Goal: Task Accomplishment & Management: Manage account settings

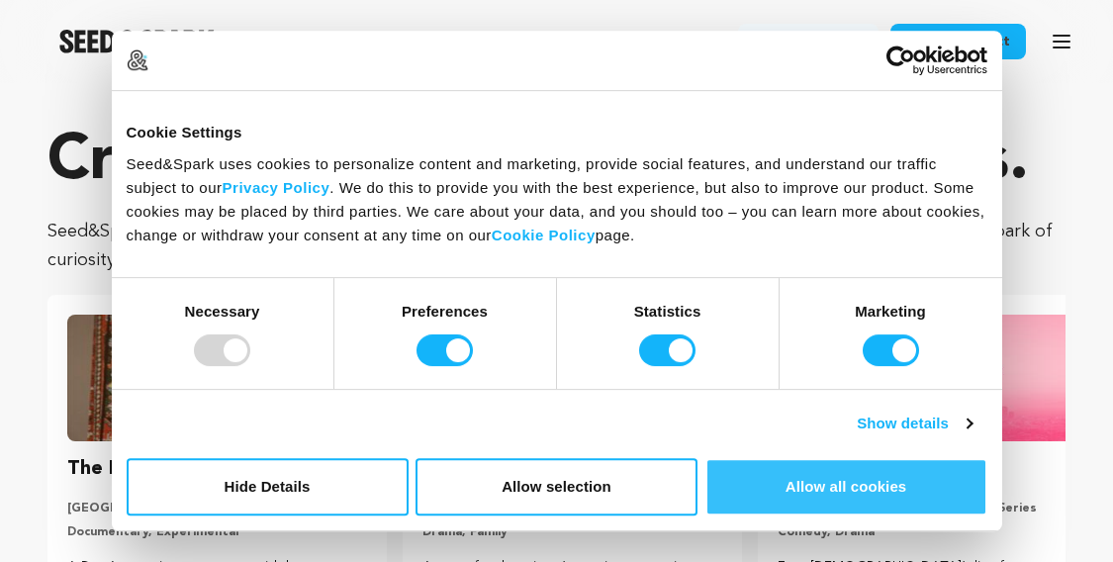
click at [877, 482] on button "Allow all cookies" at bounding box center [846, 486] width 282 height 57
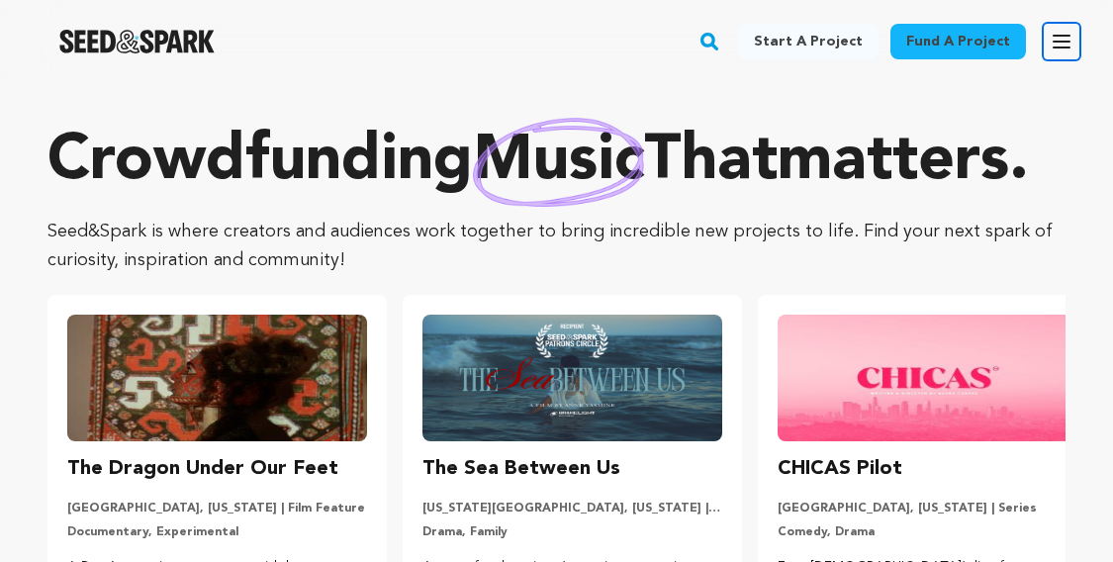
click at [1059, 33] on icon "button" at bounding box center [1061, 42] width 24 height 24
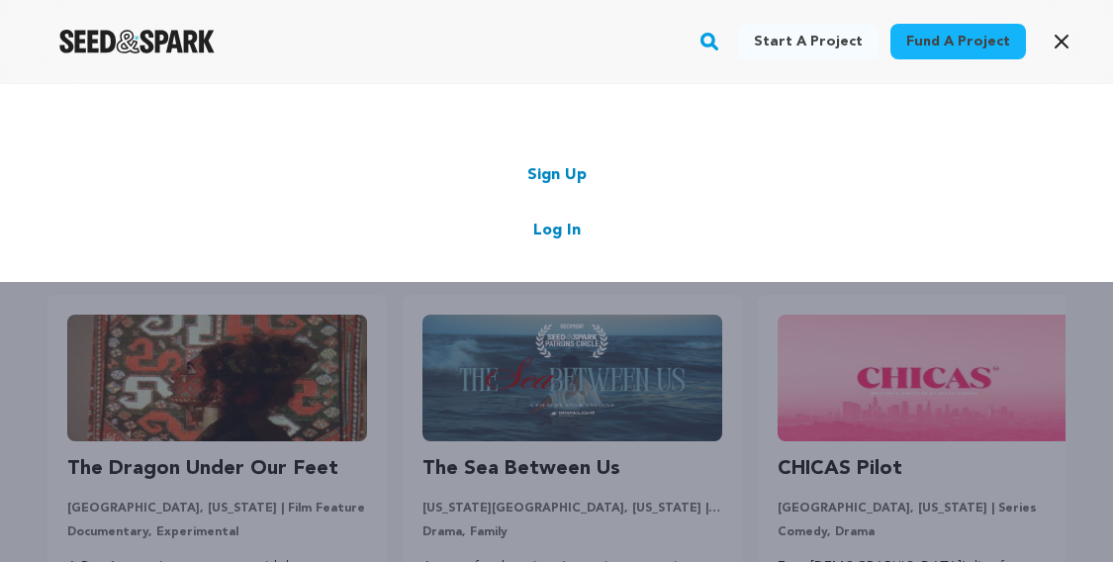
click at [569, 223] on link "Log In" at bounding box center [556, 231] width 47 height 24
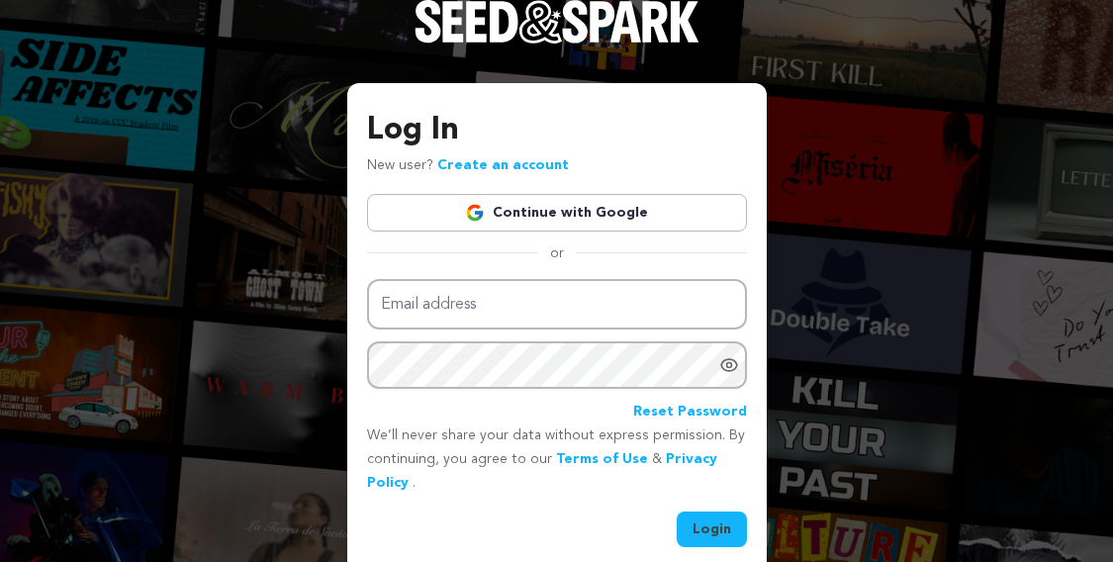
click at [559, 196] on link "Continue with Google" at bounding box center [557, 213] width 380 height 38
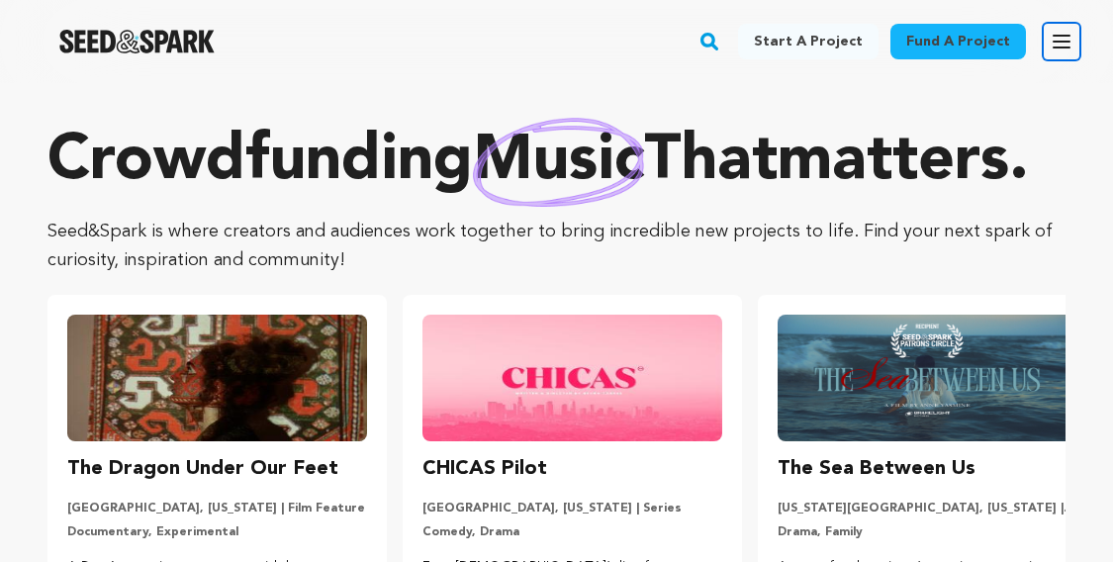
click at [1064, 48] on icon "button" at bounding box center [1061, 42] width 24 height 24
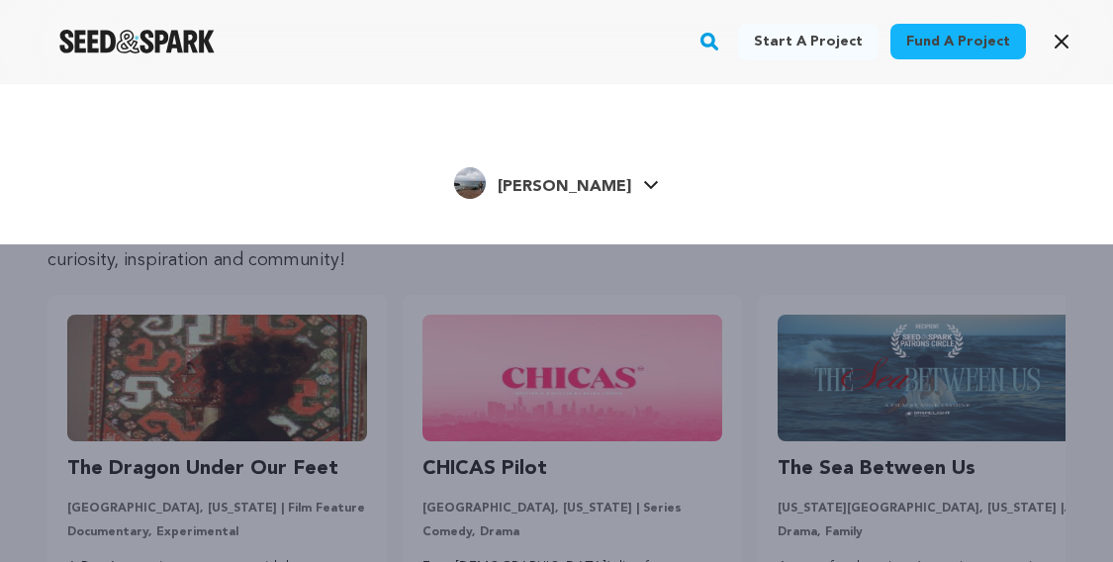
click at [615, 176] on link "Jasmine K. Jasmine K." at bounding box center [556, 181] width 205 height 36
click at [608, 174] on link "Jasmine K. Jasmine K." at bounding box center [556, 181] width 205 height 36
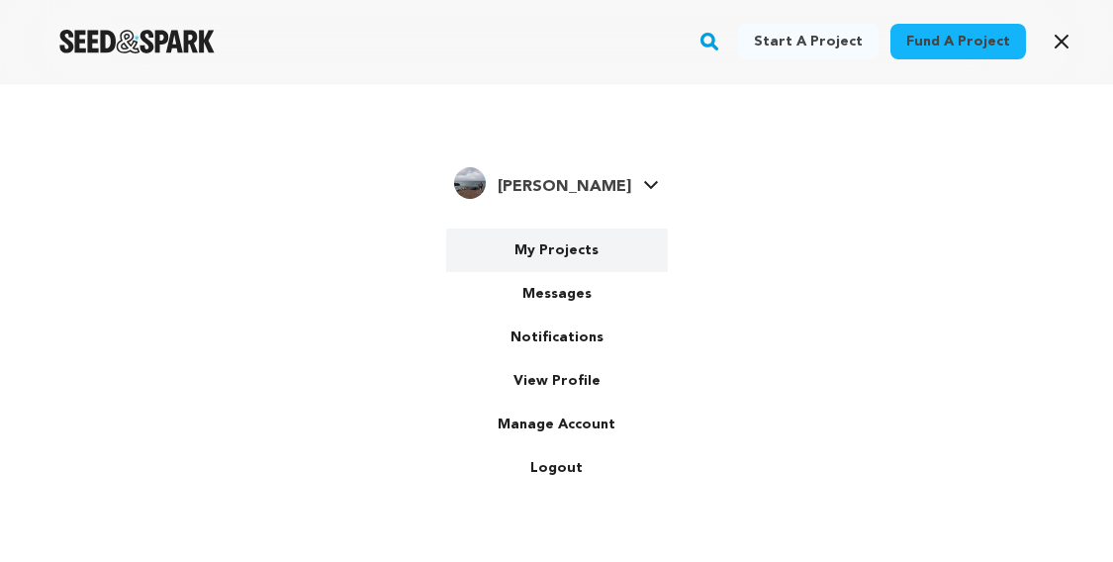
click at [575, 252] on link "My Projects" at bounding box center [557, 250] width 222 height 44
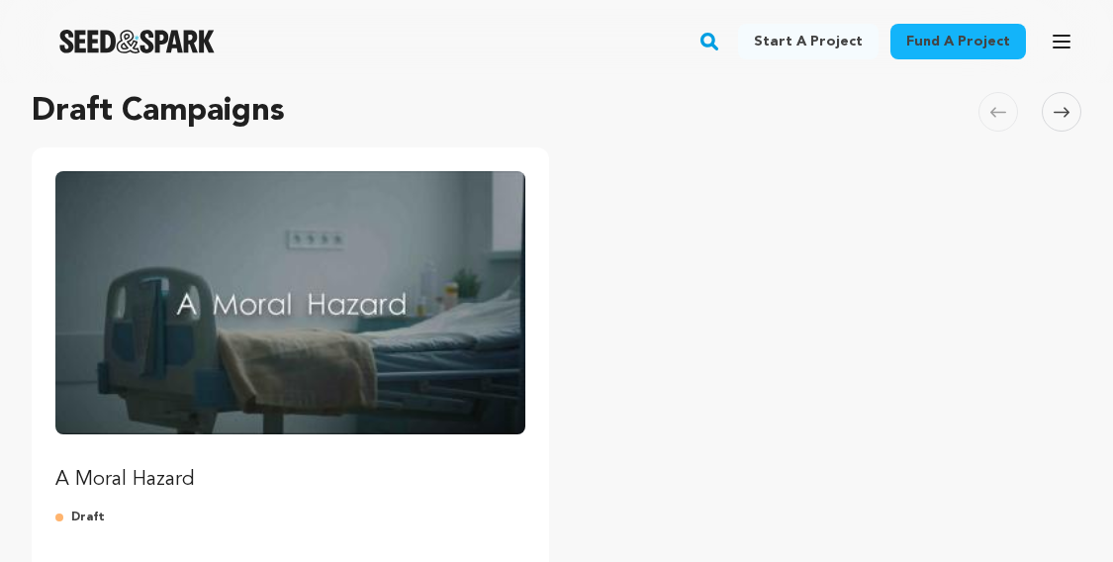
scroll to position [172, 0]
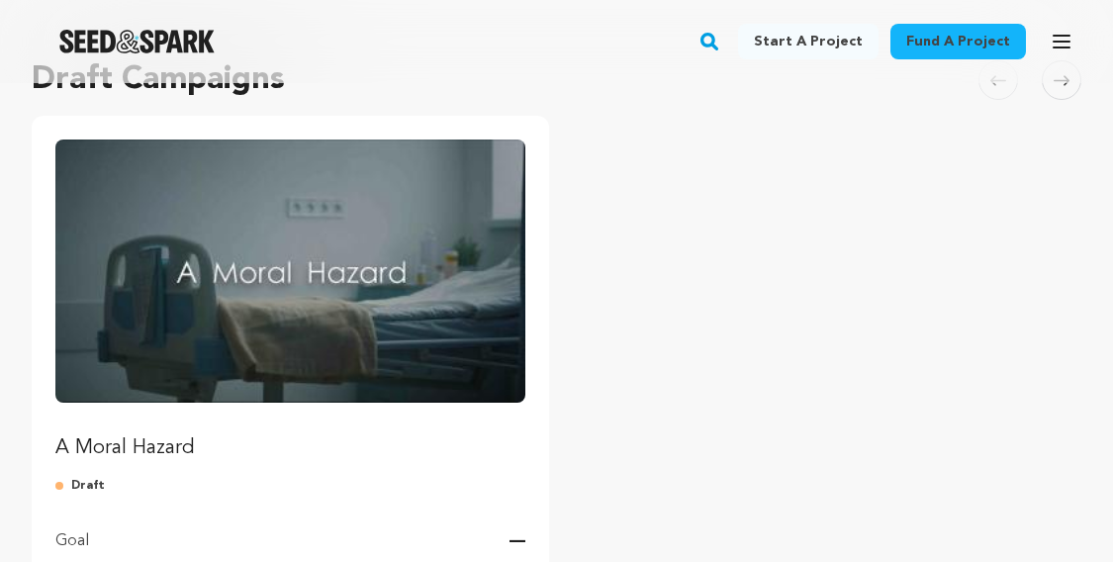
click at [282, 188] on img "Fund A Moral Hazard" at bounding box center [290, 270] width 470 height 263
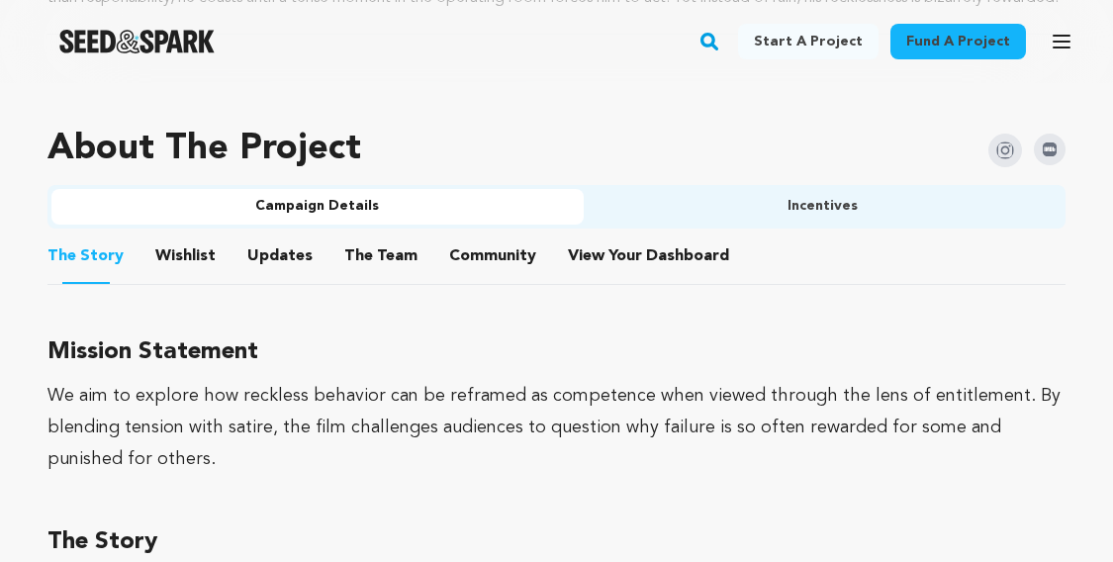
scroll to position [1072, 0]
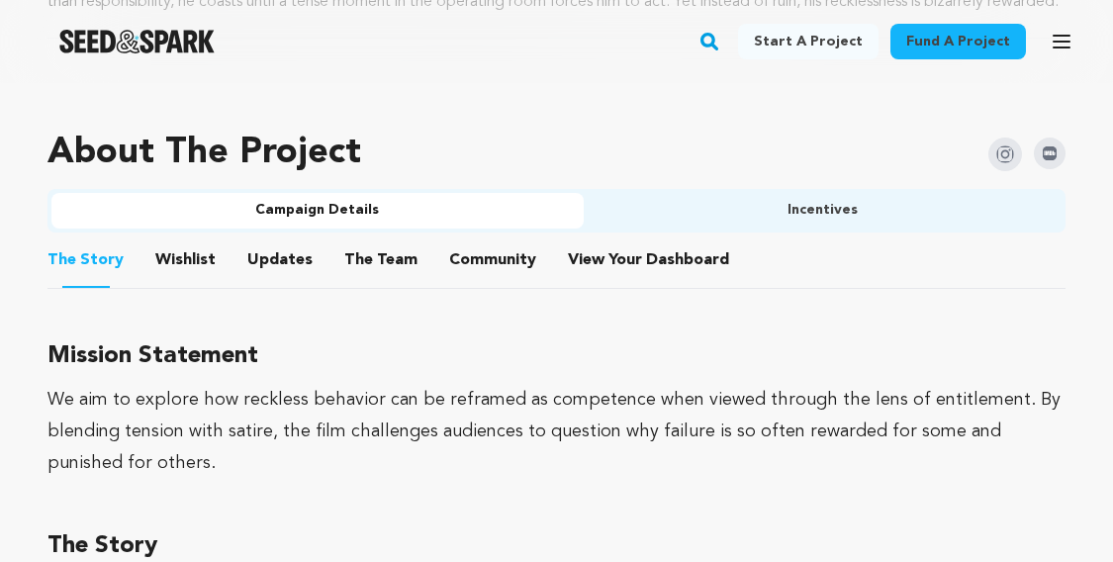
click at [310, 214] on button "Campaign Details" at bounding box center [317, 211] width 532 height 36
click at [666, 260] on span "Dashboard" at bounding box center [687, 260] width 83 height 24
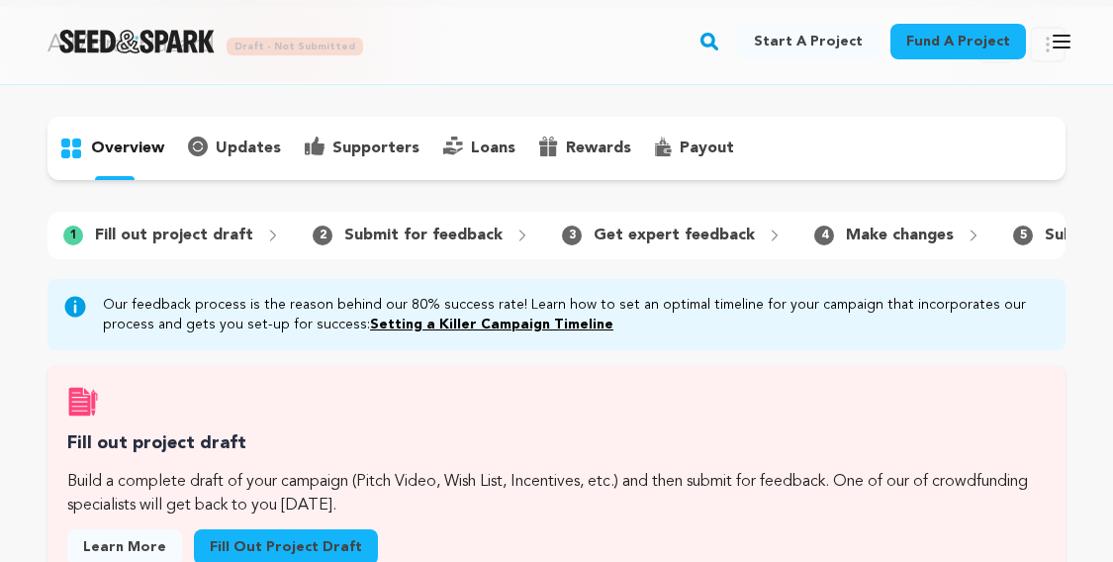
scroll to position [80, 0]
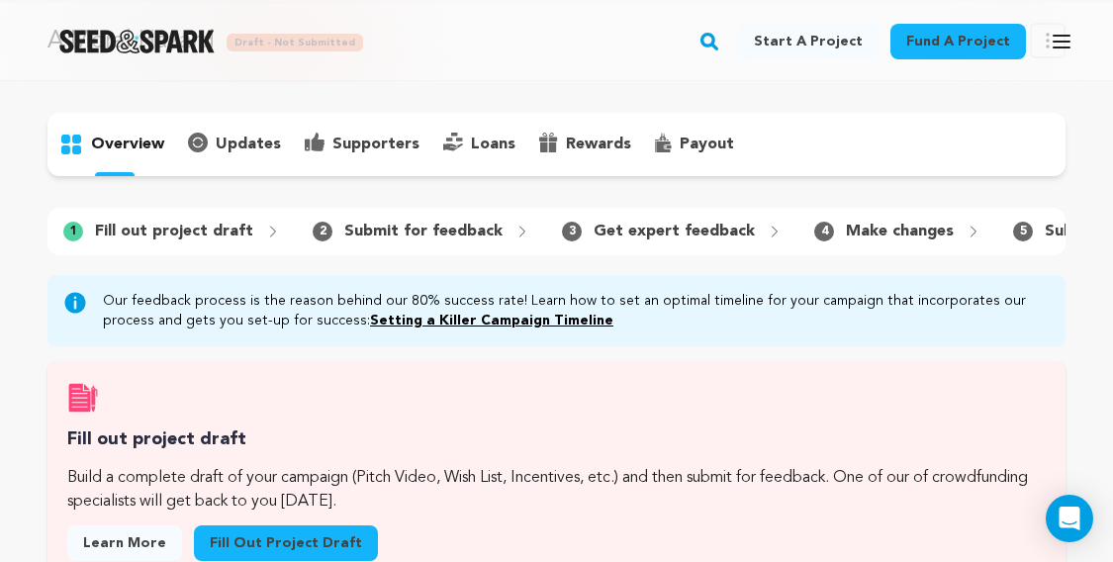
click at [716, 144] on p "payout" at bounding box center [706, 145] width 54 height 24
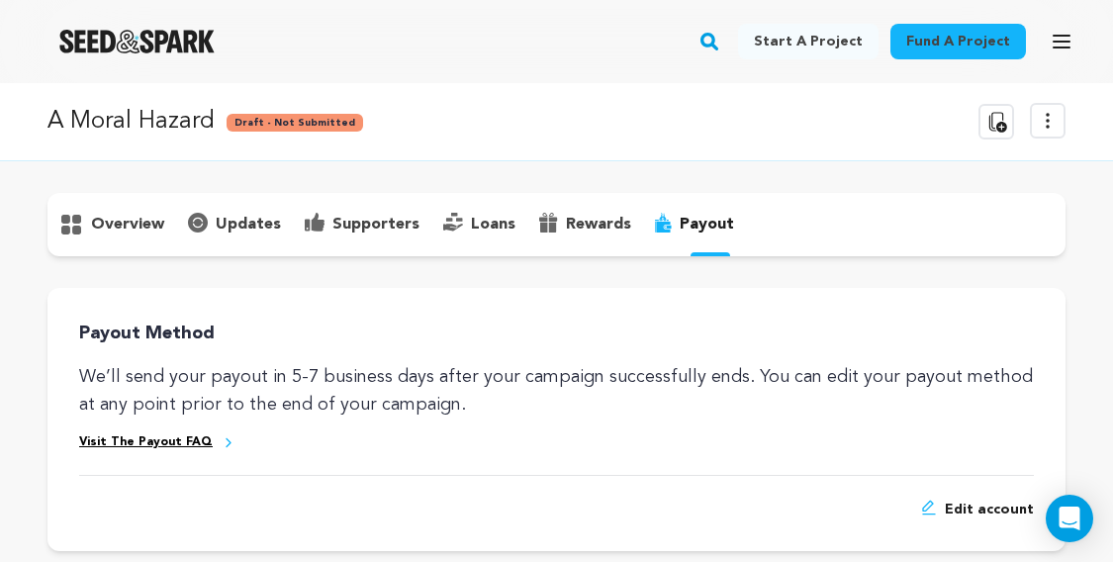
scroll to position [52, 0]
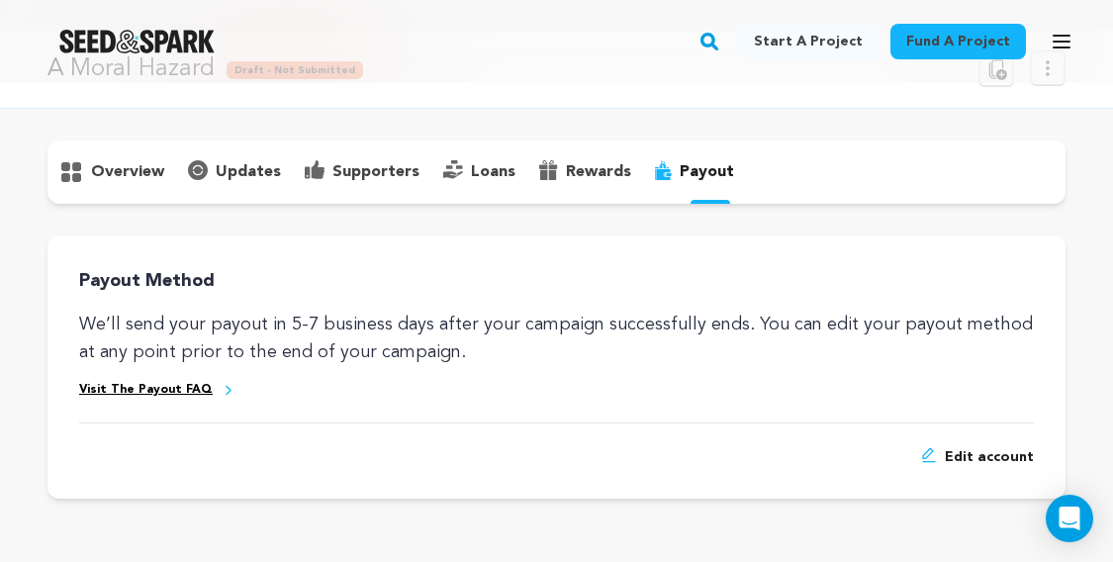
click at [963, 453] on span "Edit account" at bounding box center [989, 457] width 89 height 20
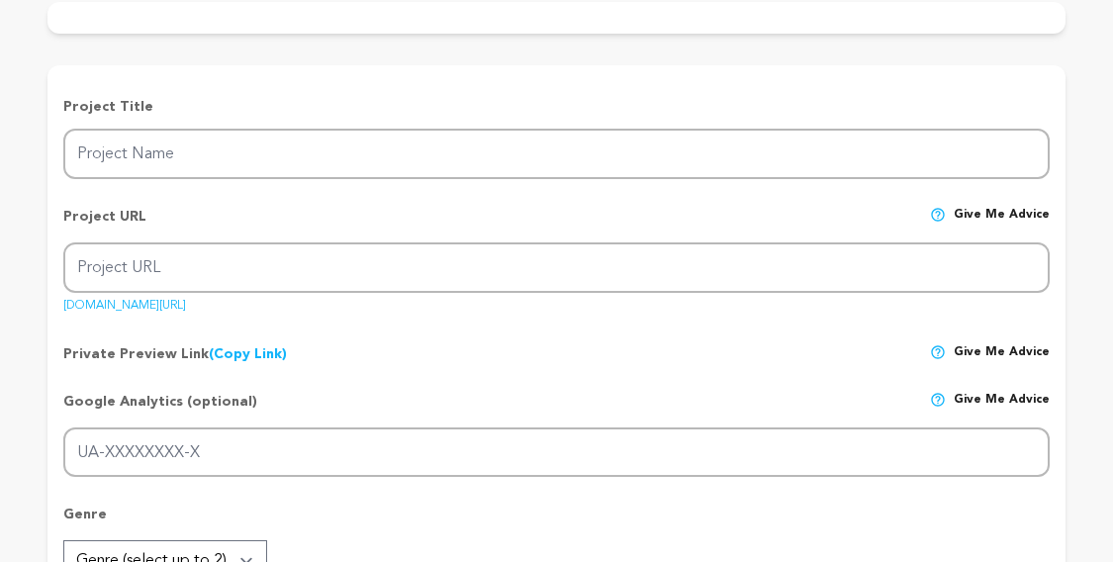
checkbox input "false"
radio input "true"
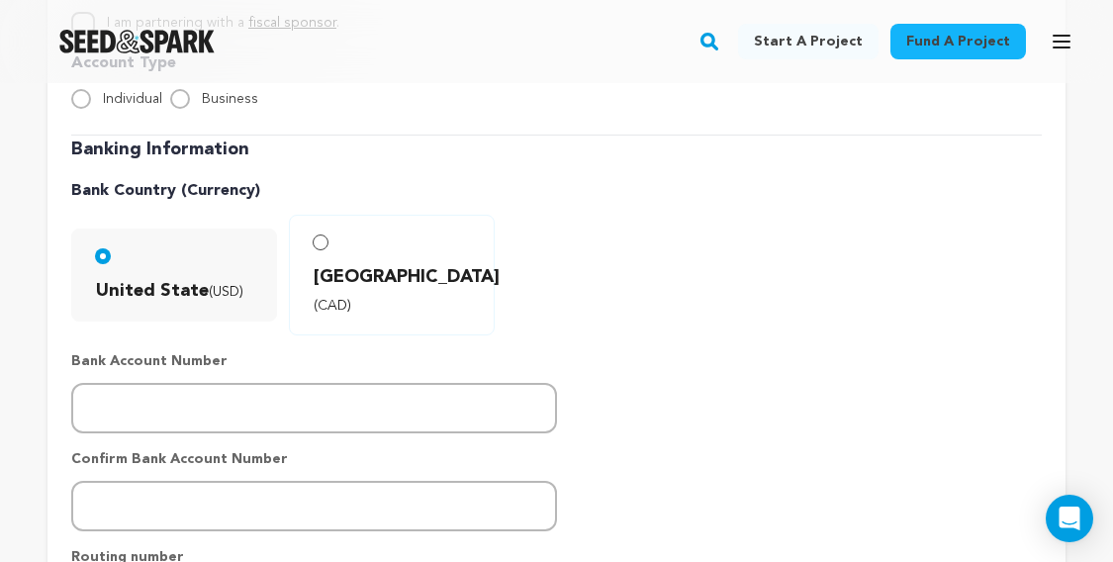
scroll to position [464, 0]
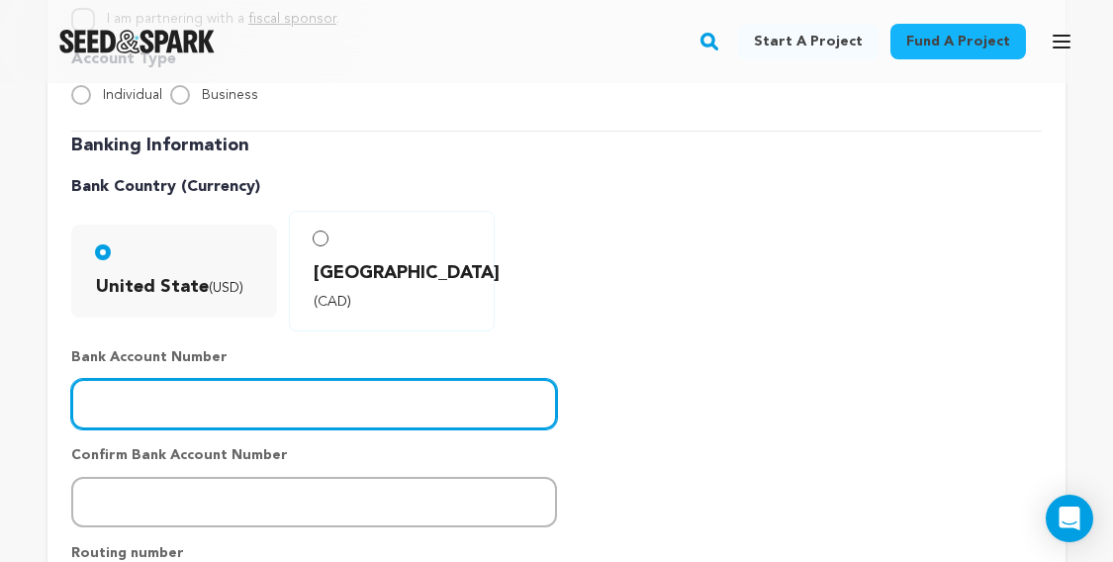
click at [304, 379] on input "number" at bounding box center [314, 404] width 486 height 50
paste input "4972406214"
type input "4972406214"
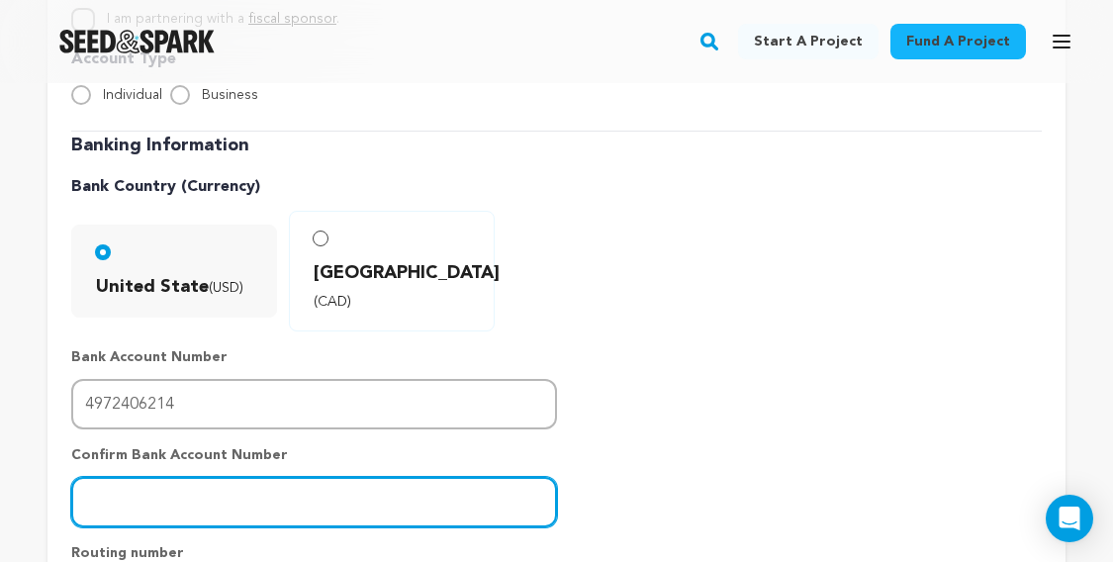
click at [231, 477] on input "number" at bounding box center [314, 502] width 486 height 50
paste input "4972406214"
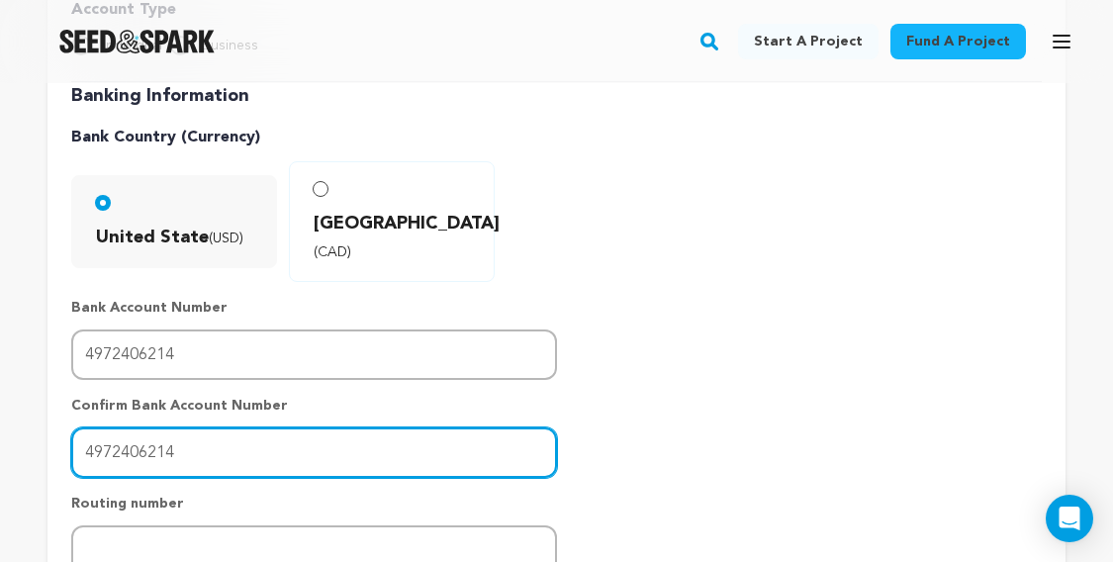
scroll to position [517, 0]
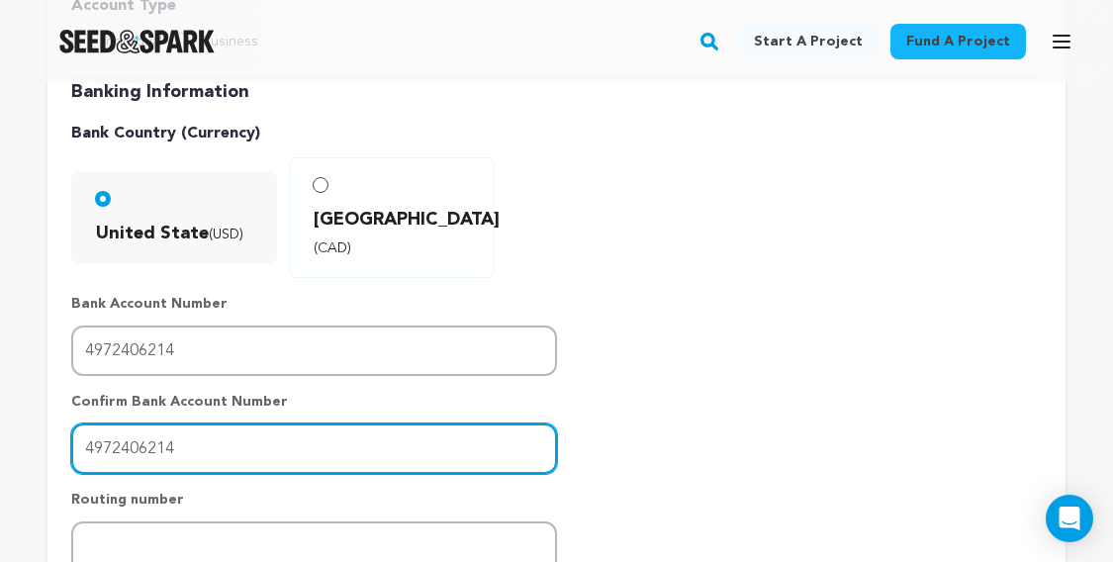
type input "4972406214"
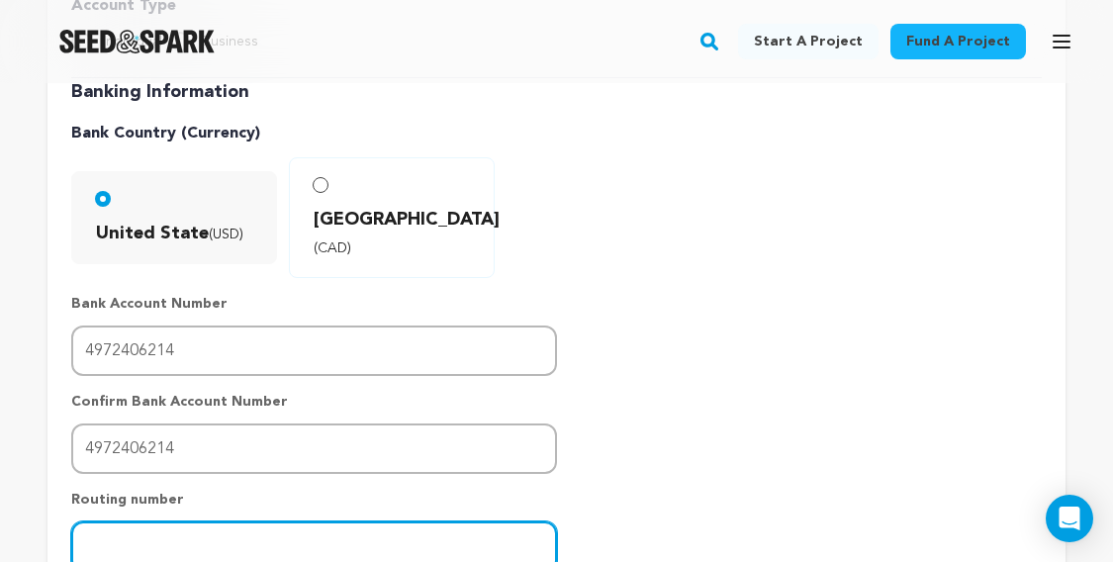
click at [348, 521] on input "number" at bounding box center [314, 546] width 486 height 50
paste input "0210000890"
type input "0210000890"
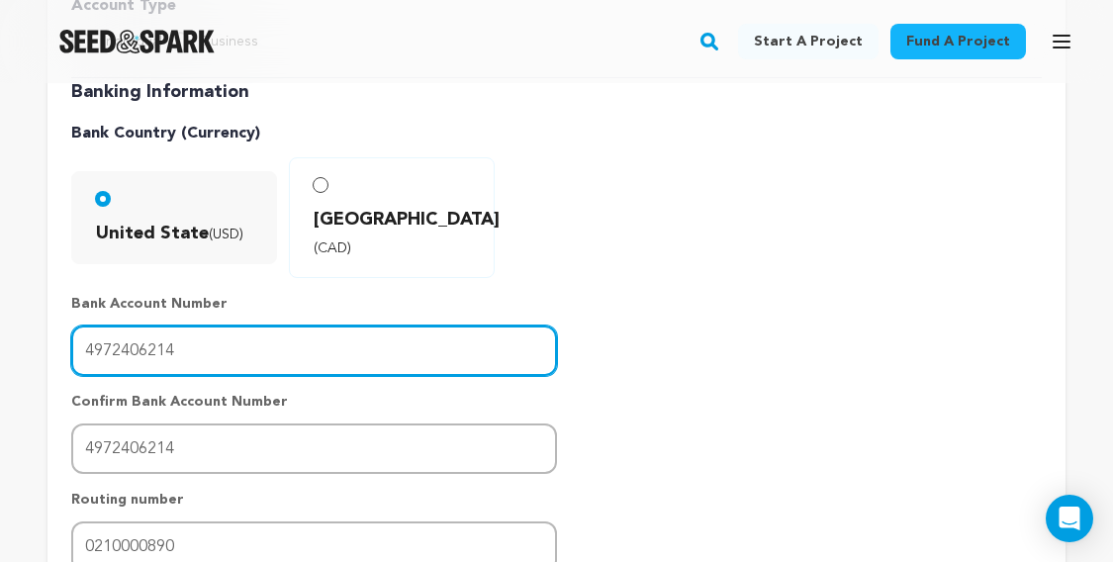
click at [776, 313] on div "Banking Information Bank Country (Currency) United State (USD) [GEOGRAPHIC_DATA…" at bounding box center [556, 360] width 970 height 564
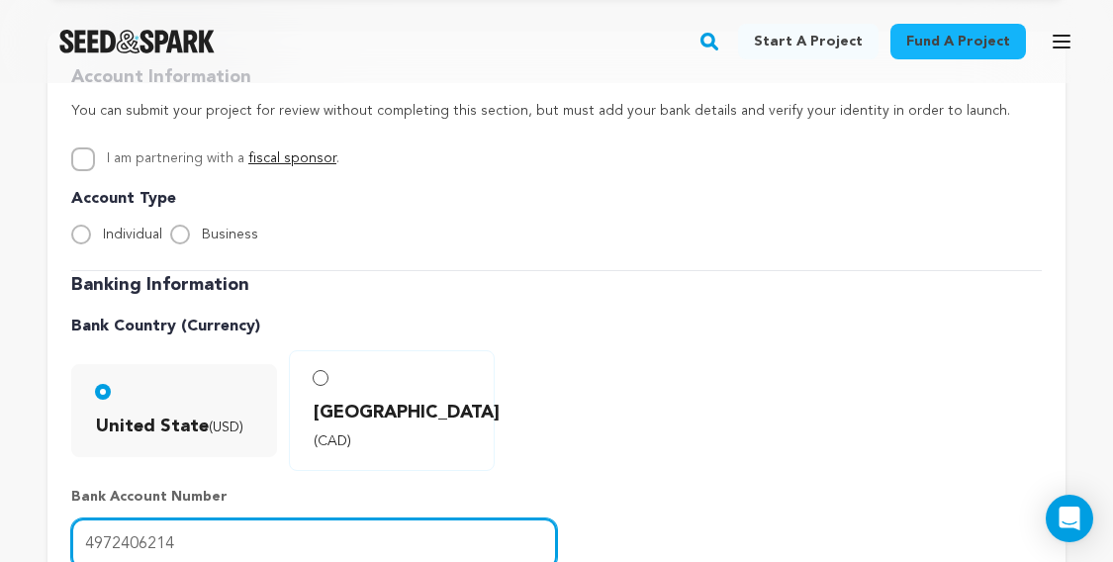
scroll to position [305, 0]
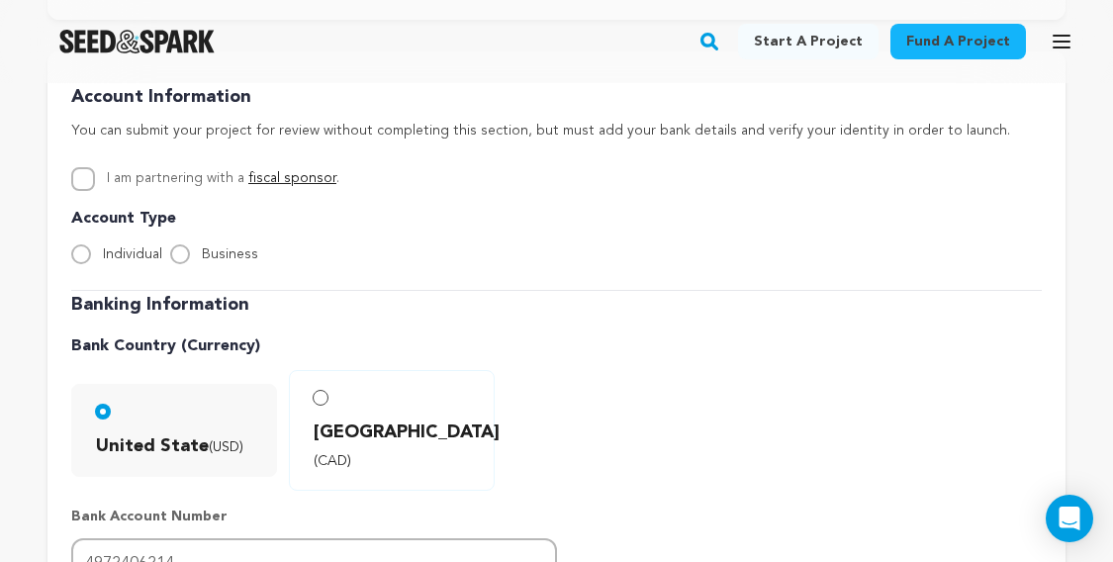
click at [90, 273] on div "I am partnering with a fiscal sponsor . If you are working with a fiscal sponso…" at bounding box center [556, 229] width 970 height 124
click at [85, 264] on div "Individual" at bounding box center [116, 254] width 91 height 24
click at [79, 254] on input "Individual" at bounding box center [81, 254] width 20 height 20
radio input "true"
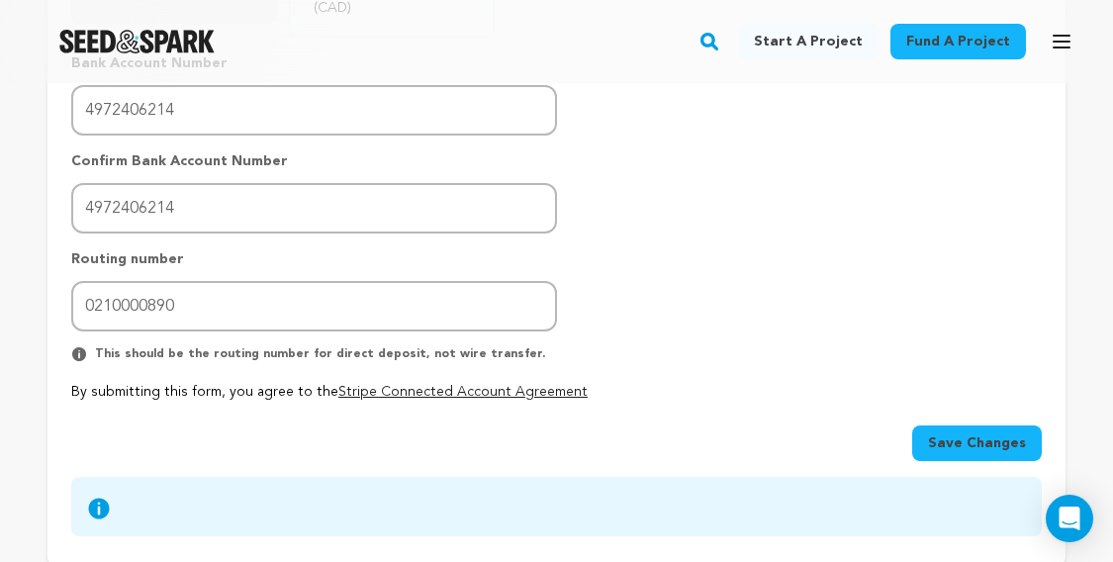
scroll to position [766, 0]
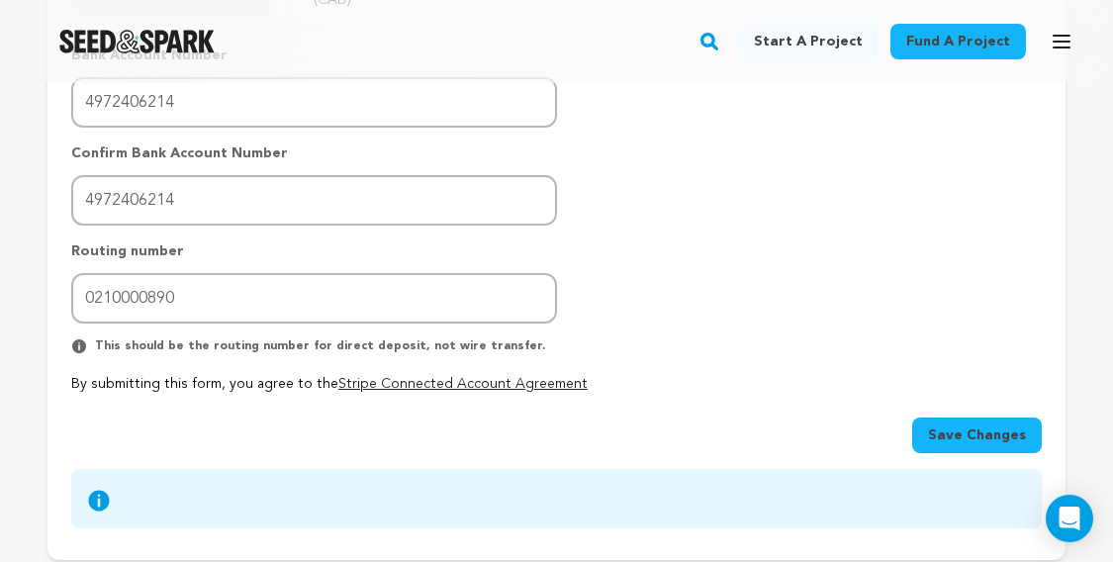
click at [955, 425] on span "Save Changes" at bounding box center [977, 435] width 98 height 20
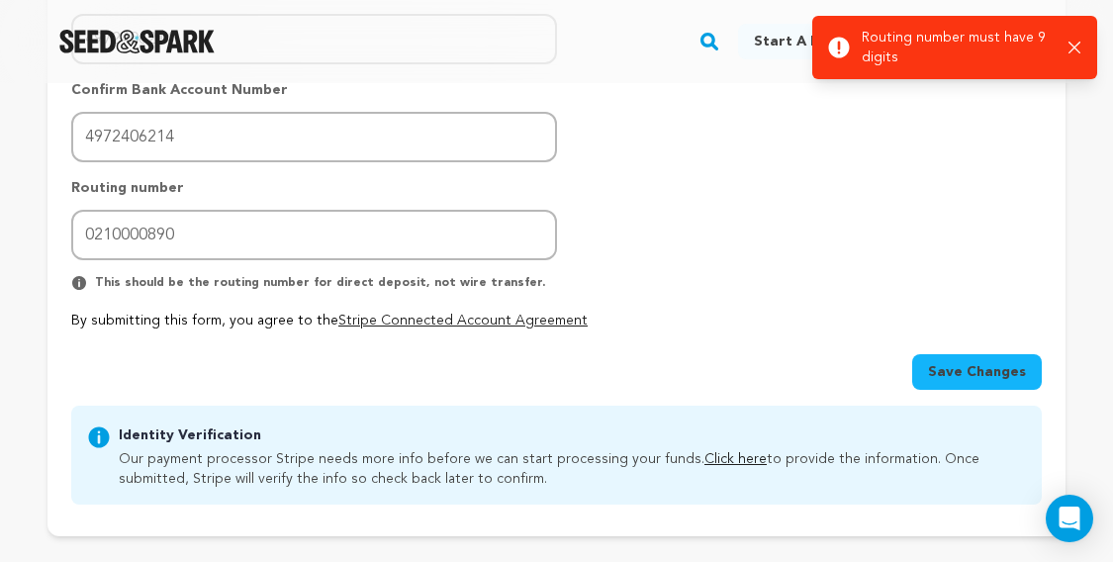
scroll to position [584, 0]
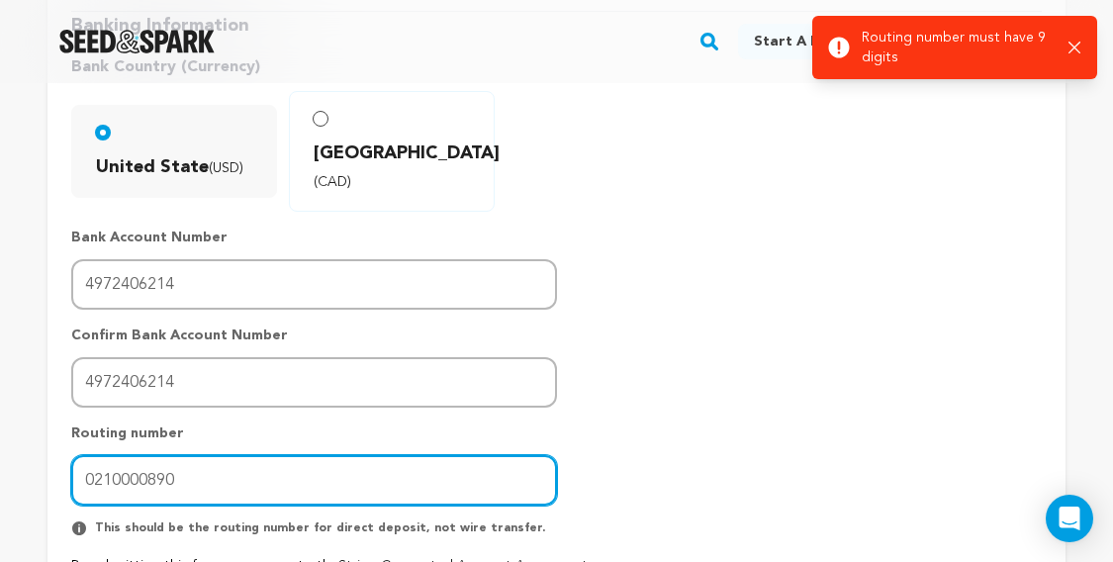
click at [224, 465] on input "0210000890" at bounding box center [314, 480] width 486 height 50
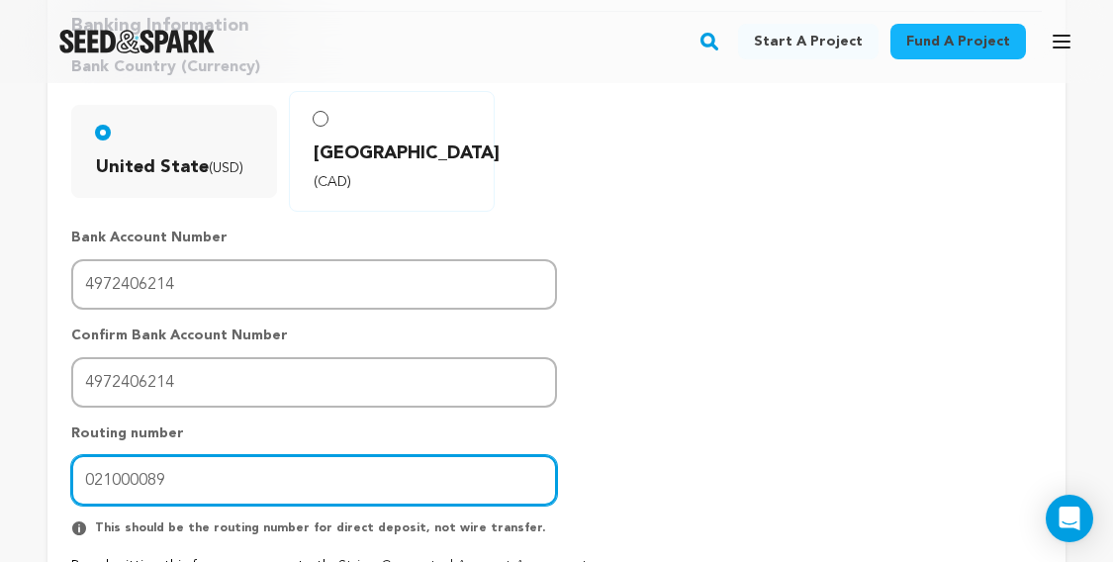
type input "021000089"
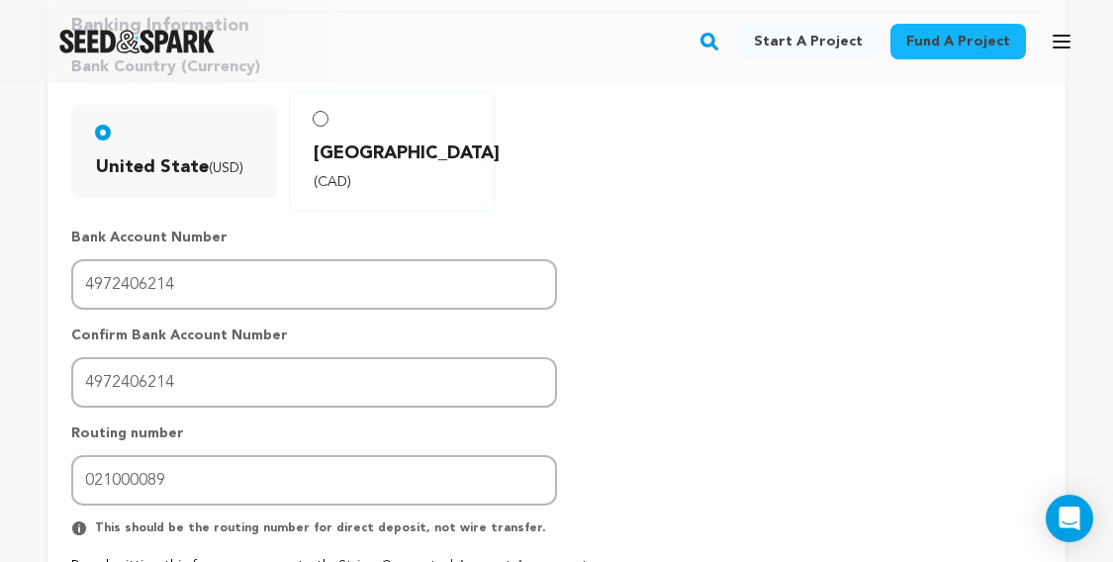
click at [870, 291] on div "Banking Information Bank Country (Currency) United State (USD) [GEOGRAPHIC_DATA…" at bounding box center [556, 294] width 970 height 564
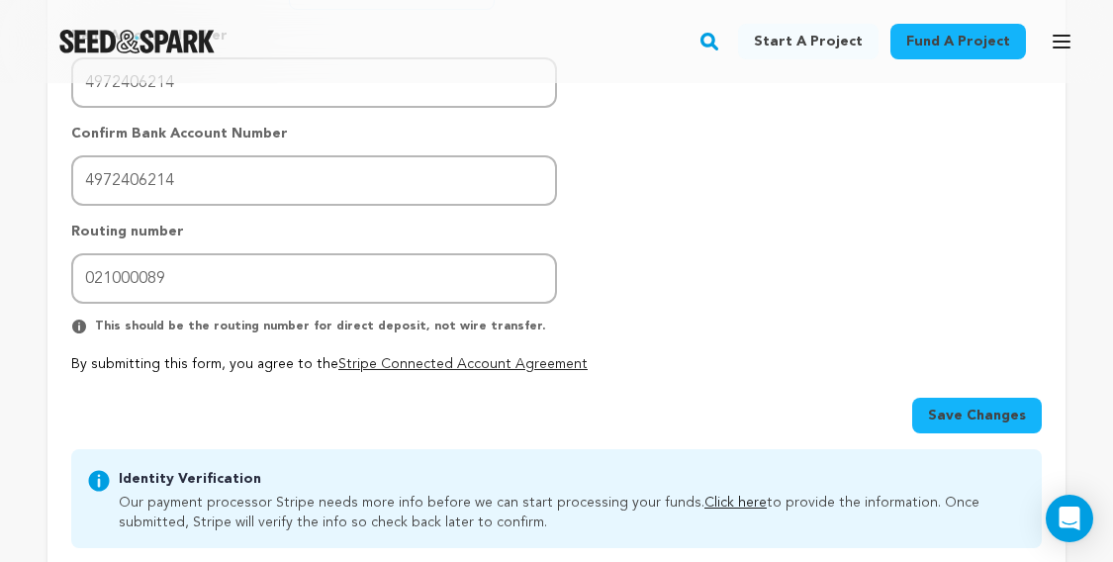
scroll to position [804, 0]
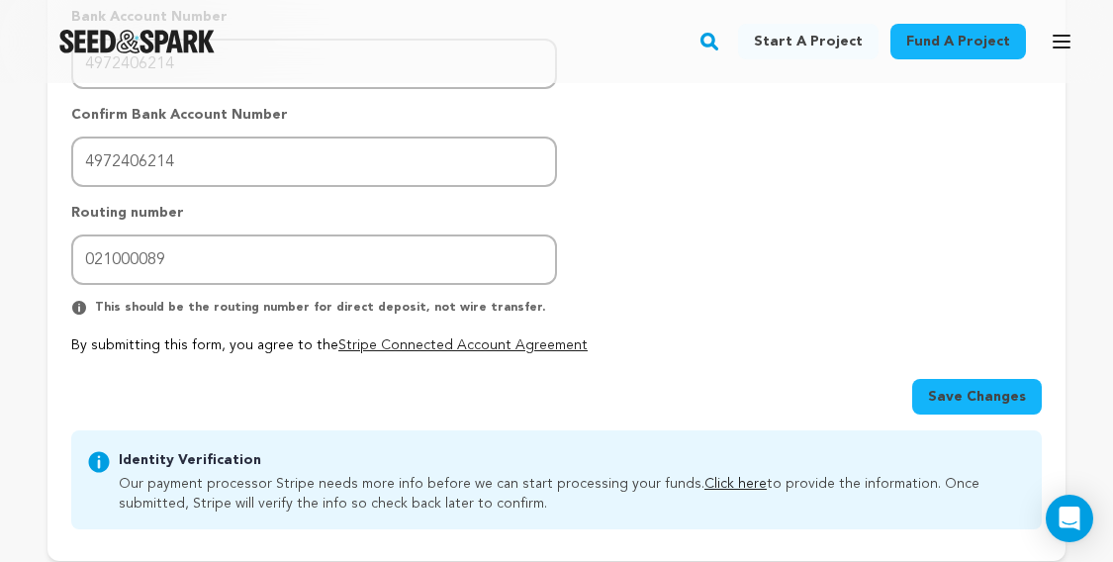
click at [984, 387] on span "Save Changes" at bounding box center [977, 397] width 98 height 20
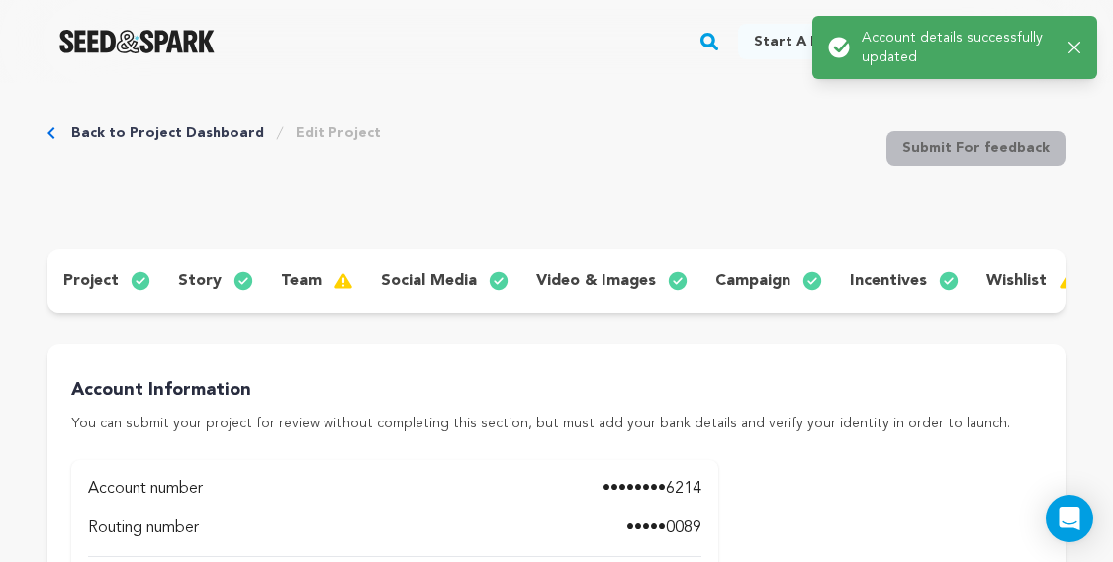
scroll to position [0, 0]
